Goal: Information Seeking & Learning: Learn about a topic

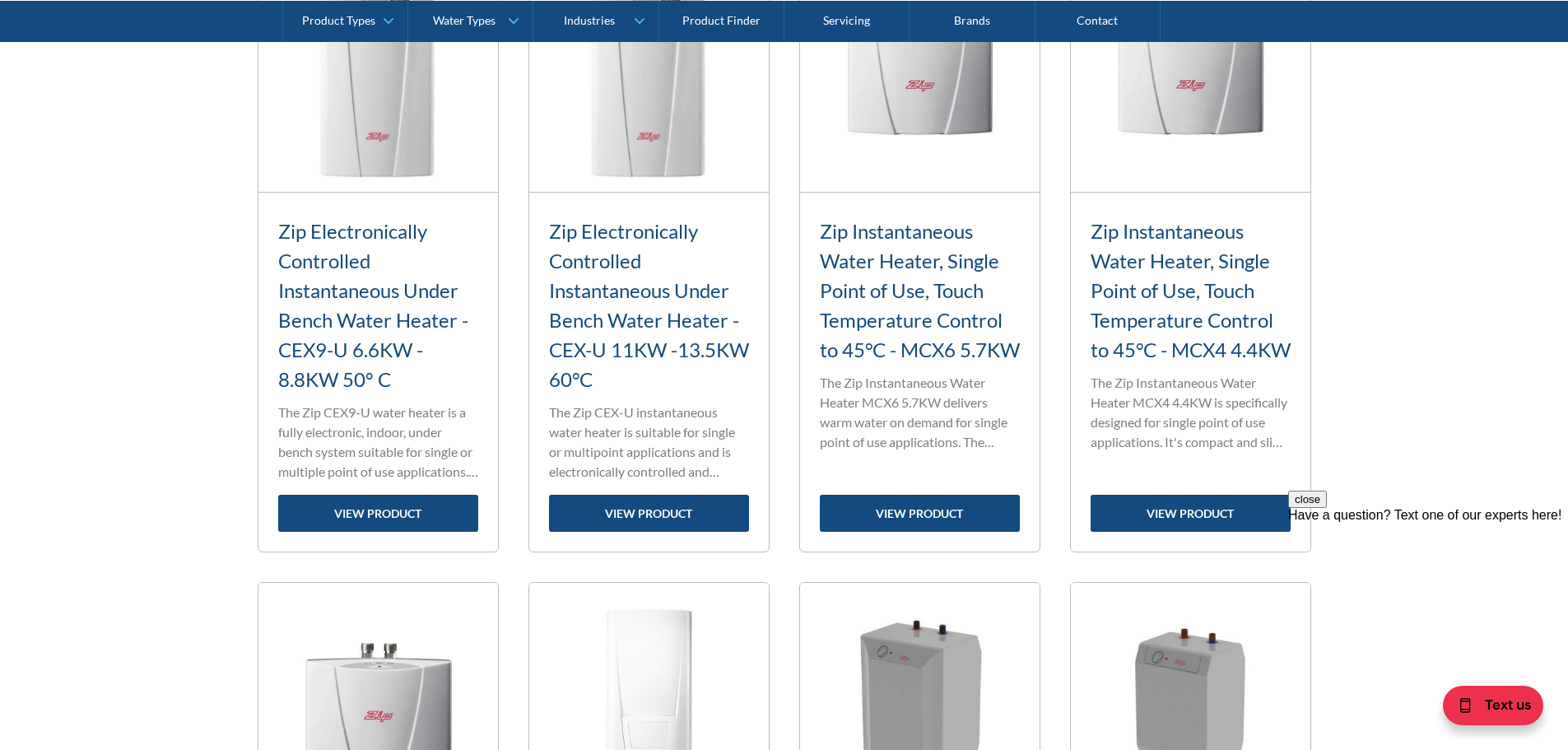
scroll to position [1811, 0]
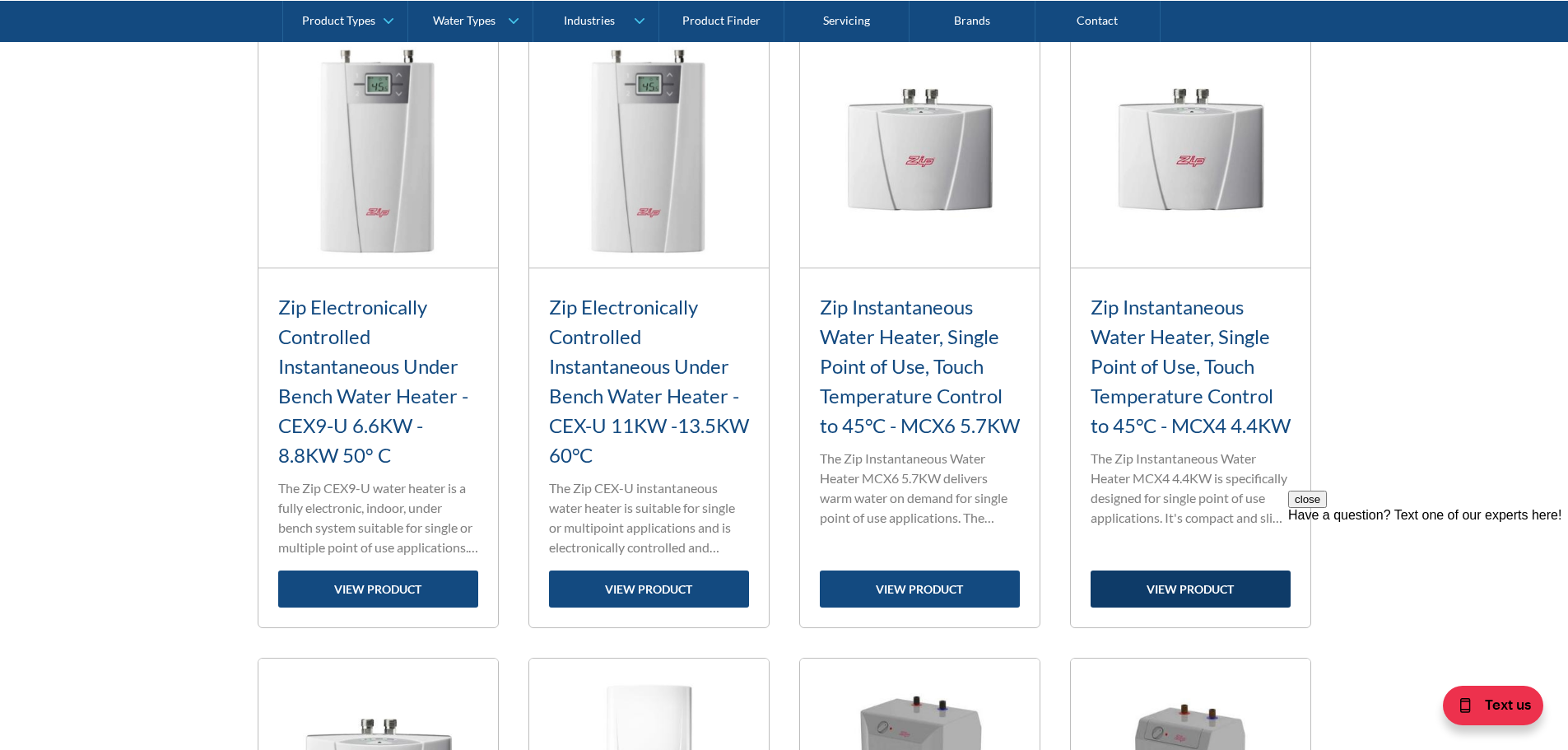
click at [1169, 587] on link "view product" at bounding box center [1190, 589] width 200 height 37
click at [897, 583] on link "view product" at bounding box center [919, 589] width 200 height 37
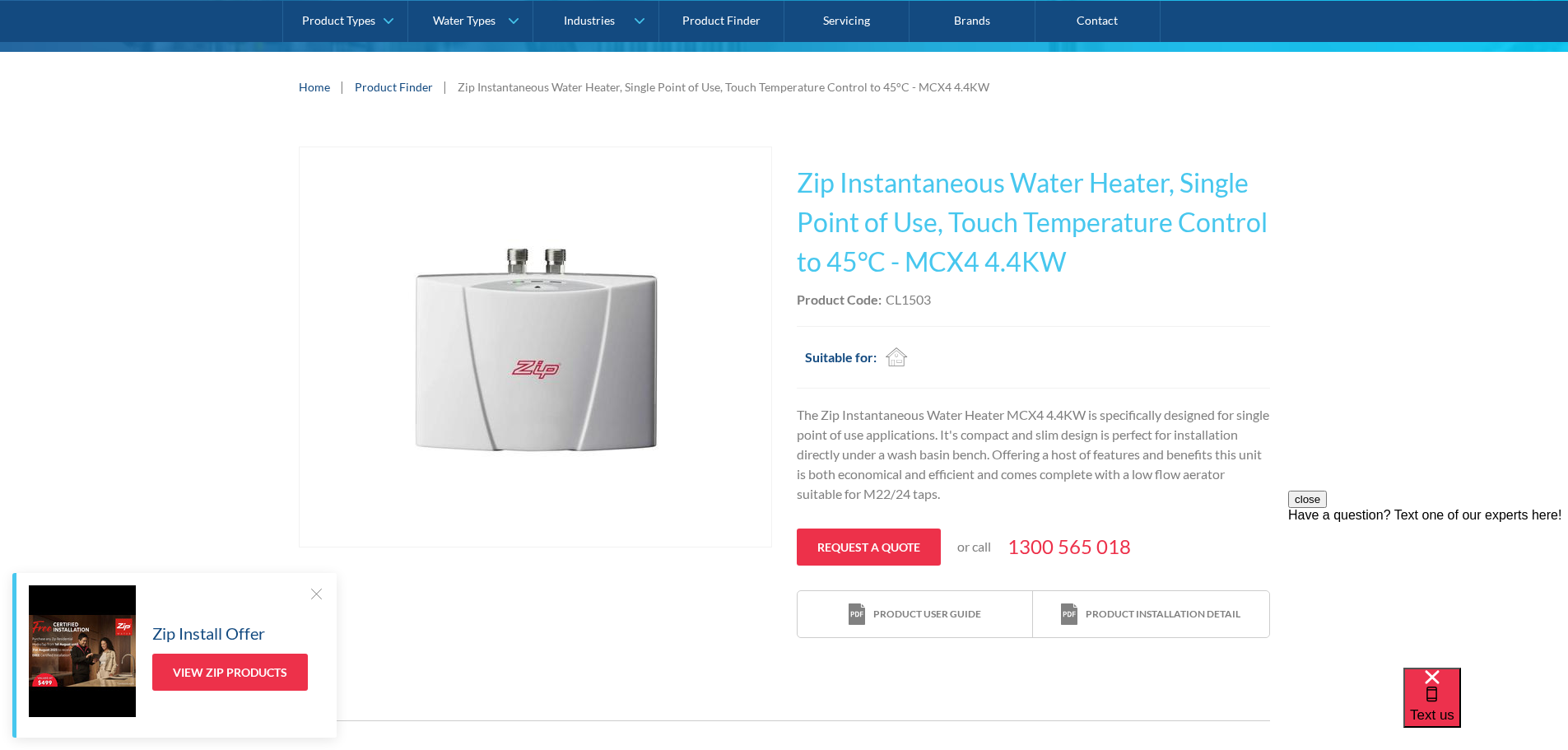
scroll to position [247, 0]
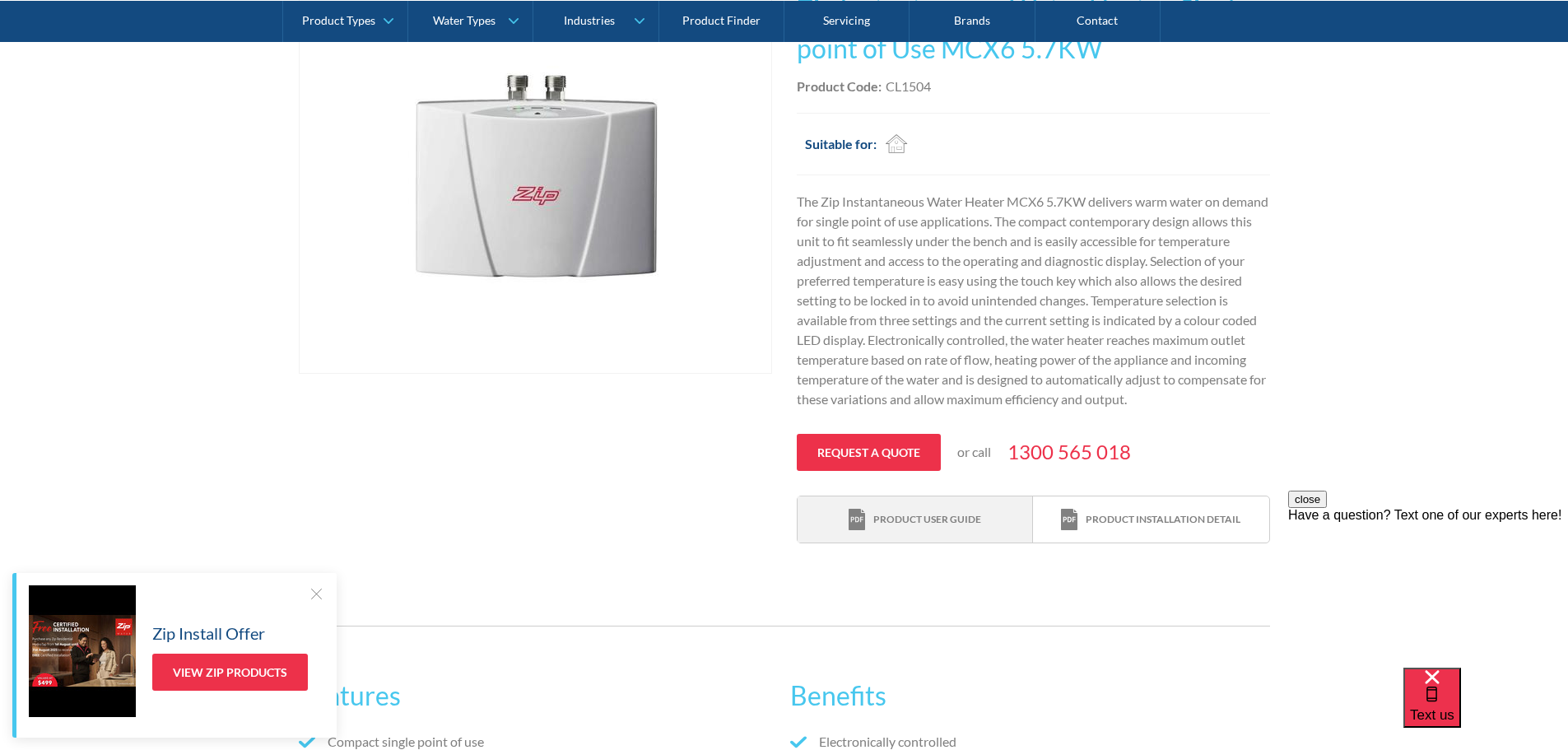
scroll to position [412, 0]
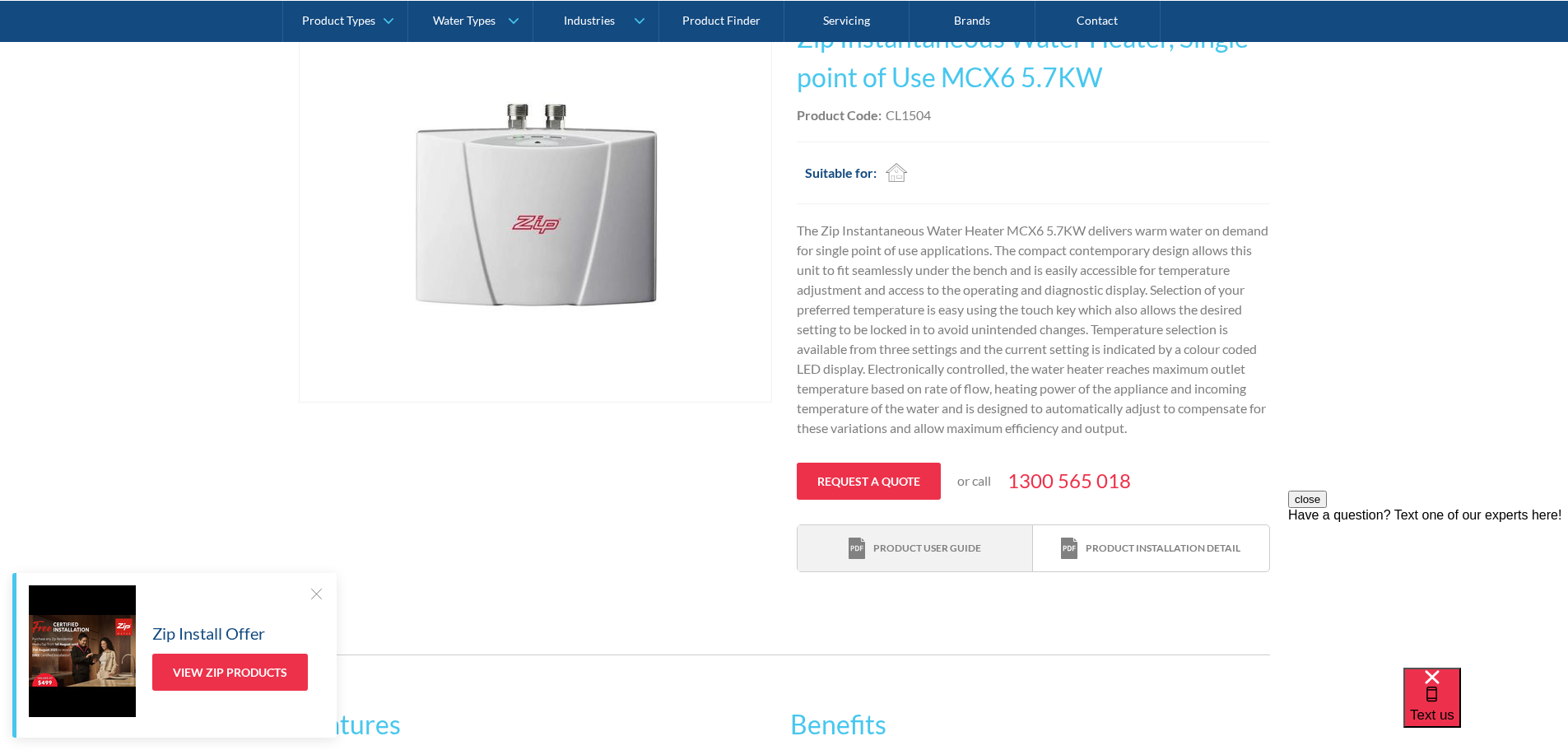
click at [908, 556] on div "Product user guide" at bounding box center [927, 549] width 108 height 15
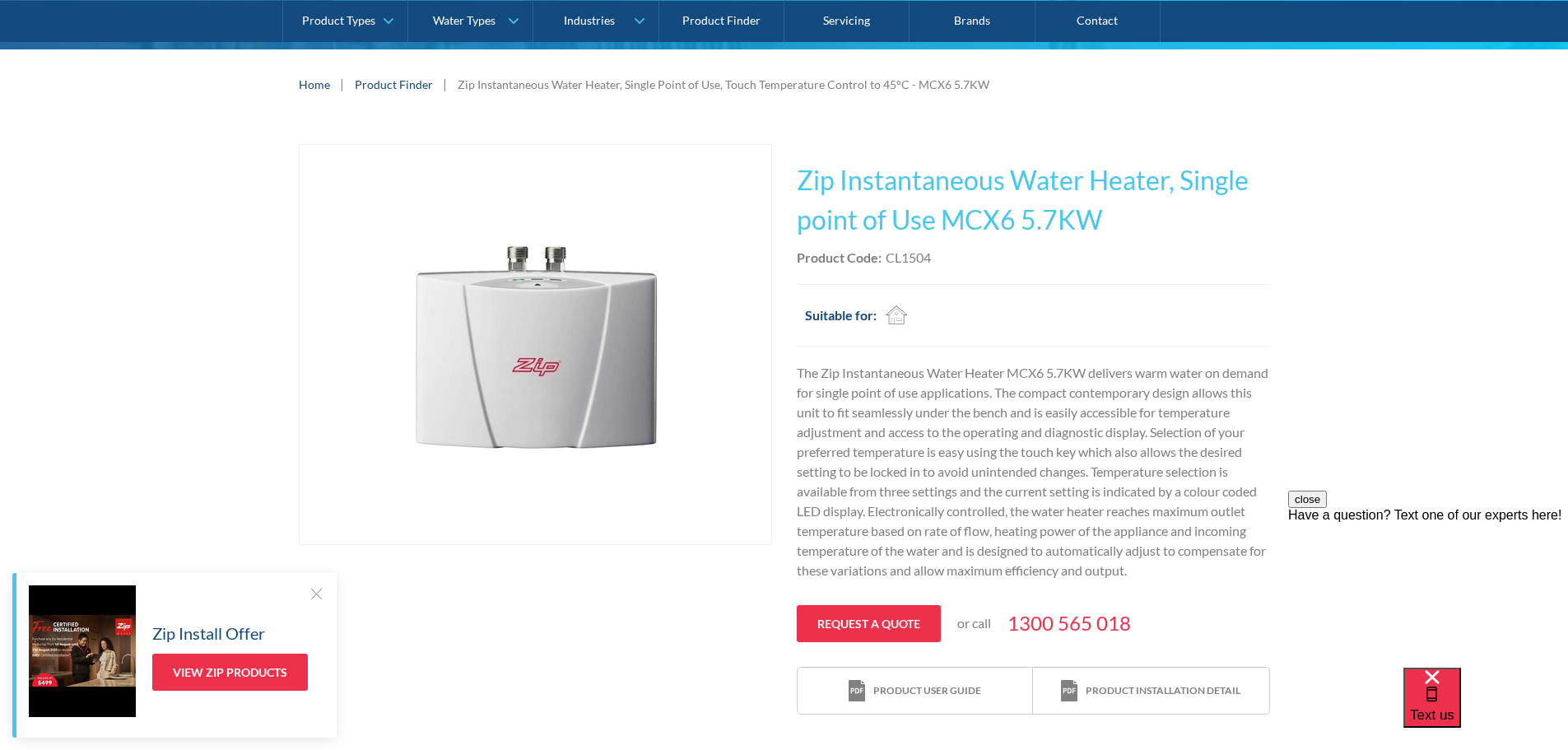
scroll to position [247, 0]
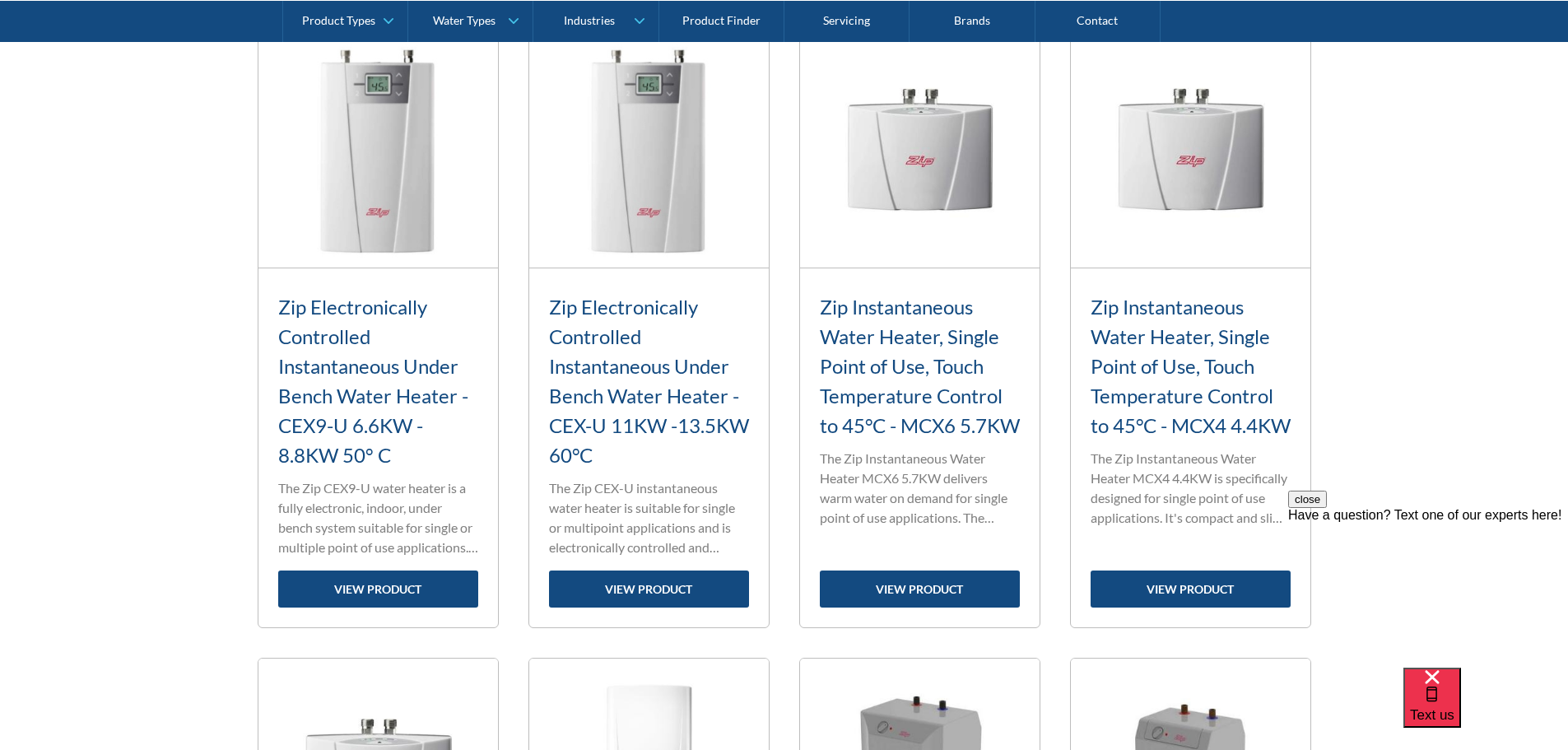
click at [1176, 409] on h3 "Zip Instantaneous Water Heater, Single Point of Use, Touch Temperature Control …" at bounding box center [1190, 367] width 200 height 149
click at [1175, 587] on link "view product" at bounding box center [1190, 589] width 200 height 37
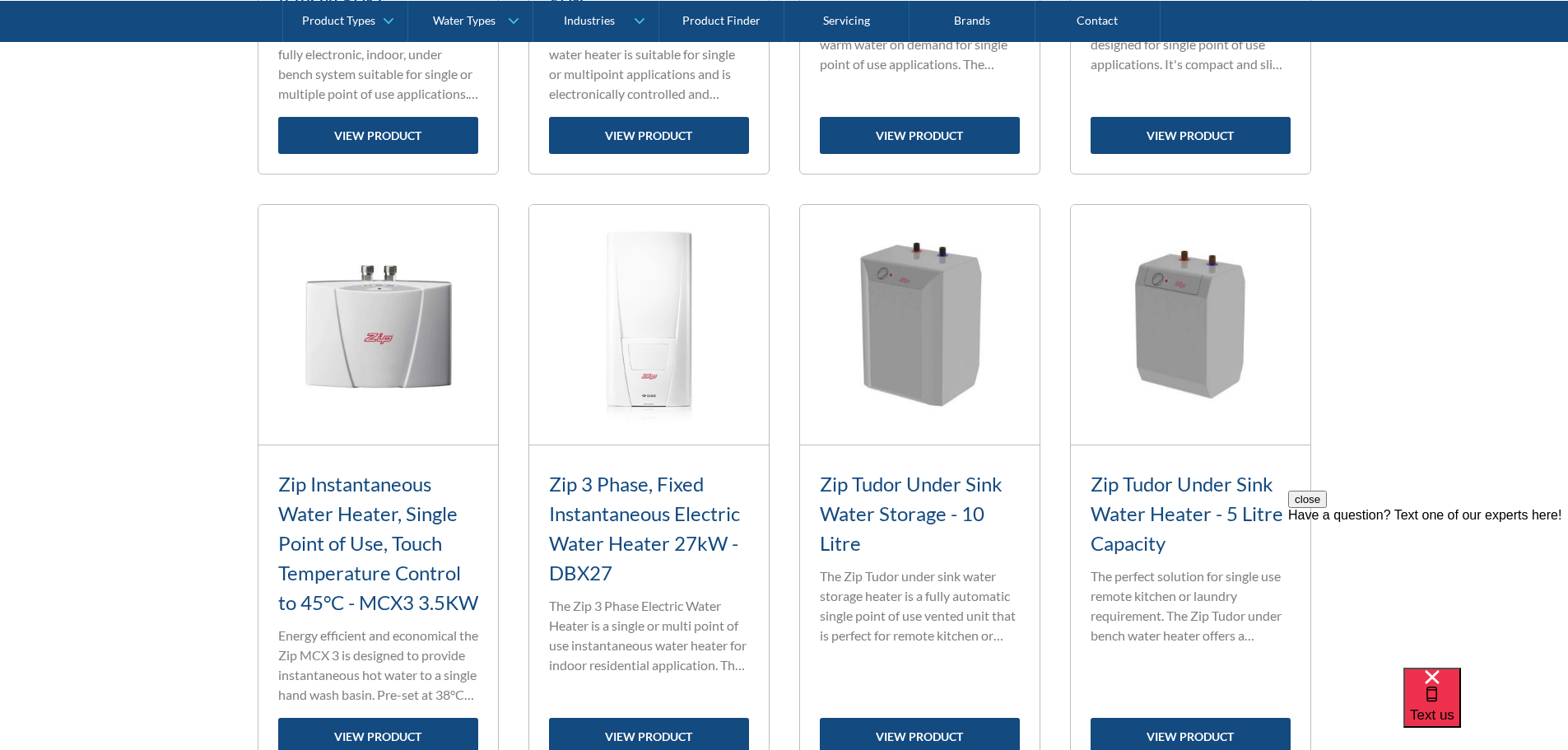
scroll to position [2306, 0]
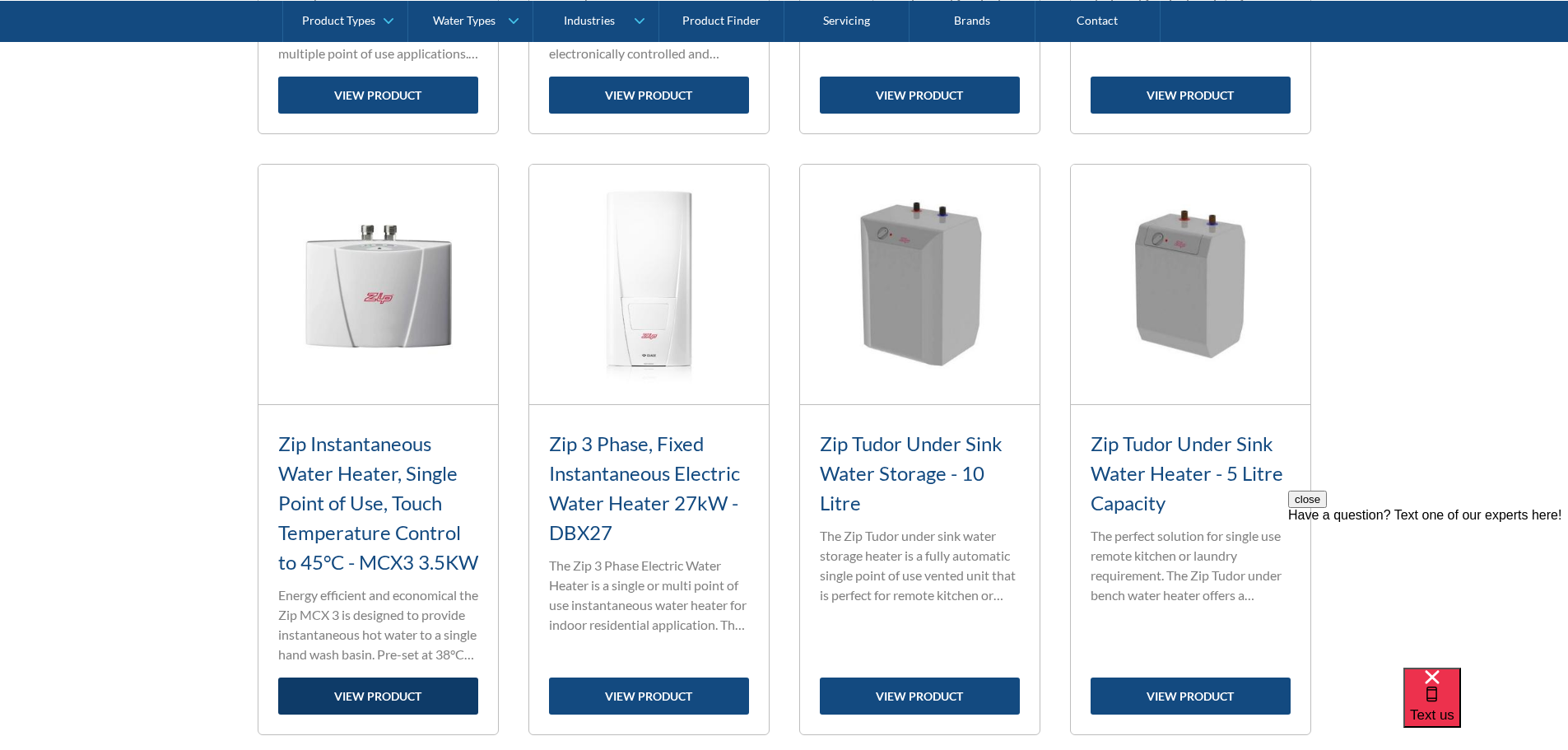
click at [382, 715] on link "view product" at bounding box center [379, 696] width 200 height 37
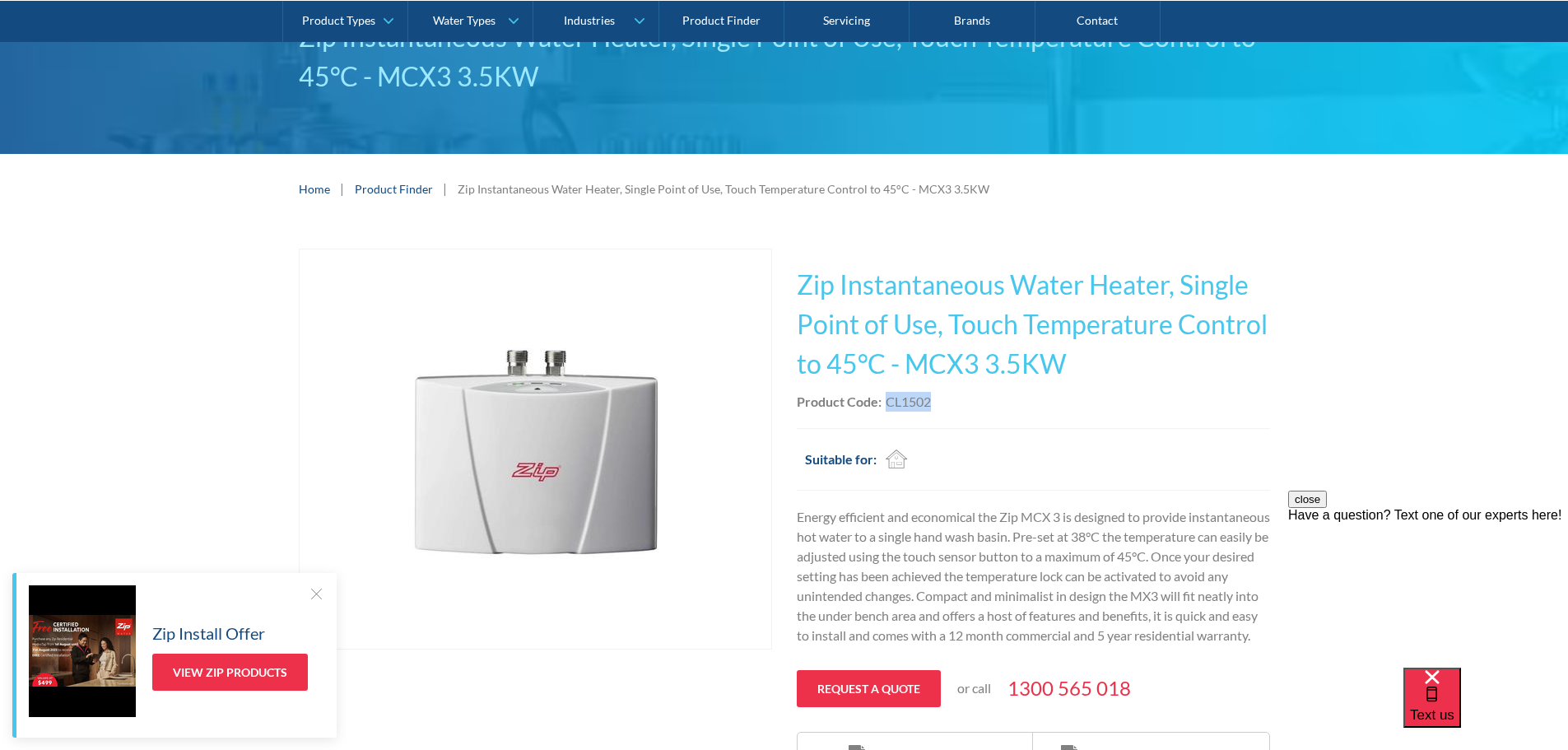
drag, startPoint x: 929, startPoint y: 402, endPoint x: 888, endPoint y: 404, distance: 41.0
click at [888, 404] on div "CL1502" at bounding box center [907, 401] width 45 height 19
copy div "CL1502"
